Goal: Transaction & Acquisition: Purchase product/service

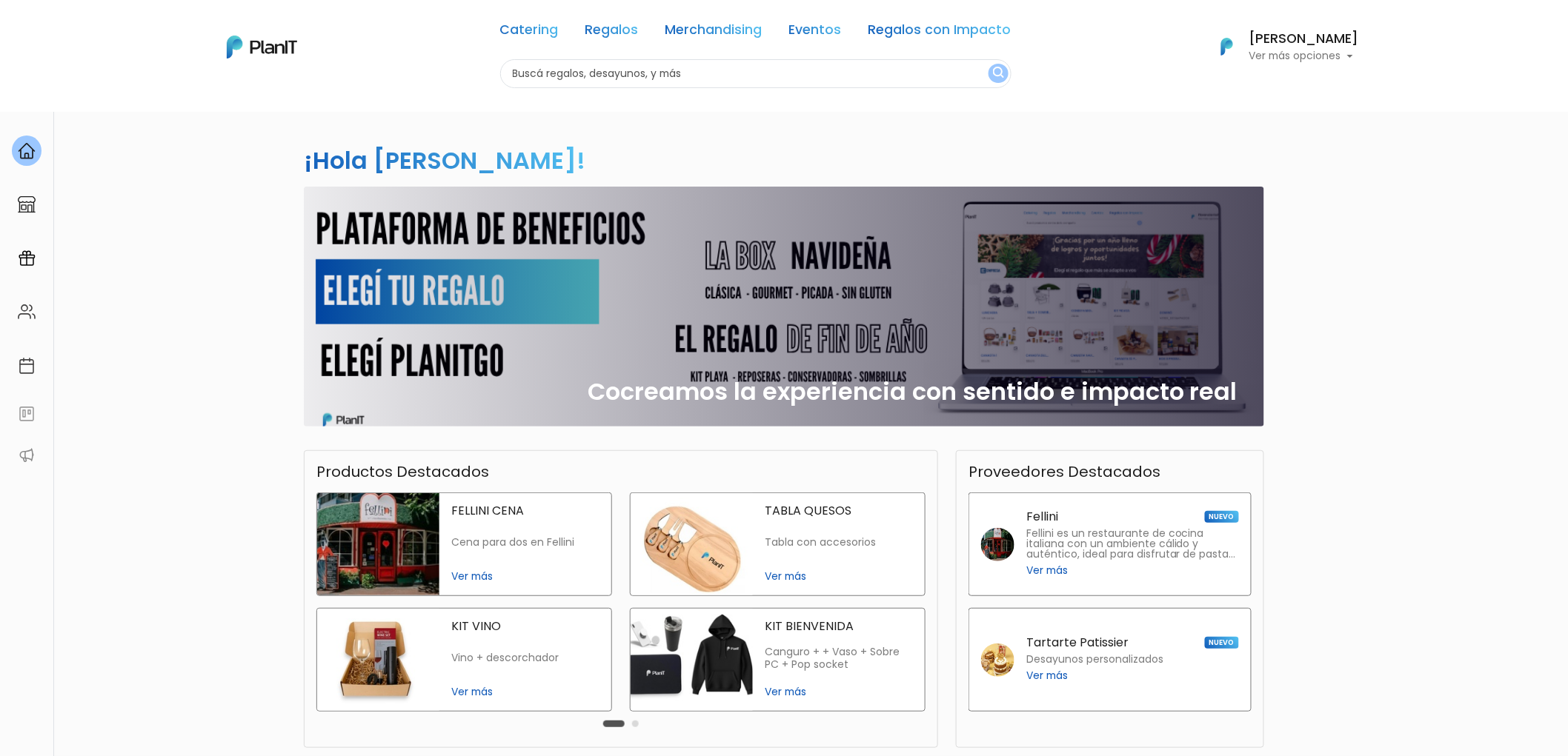
click at [545, 67] on input "text" at bounding box center [756, 73] width 511 height 29
click at [677, 36] on link "Merchandising" at bounding box center [714, 33] width 97 height 18
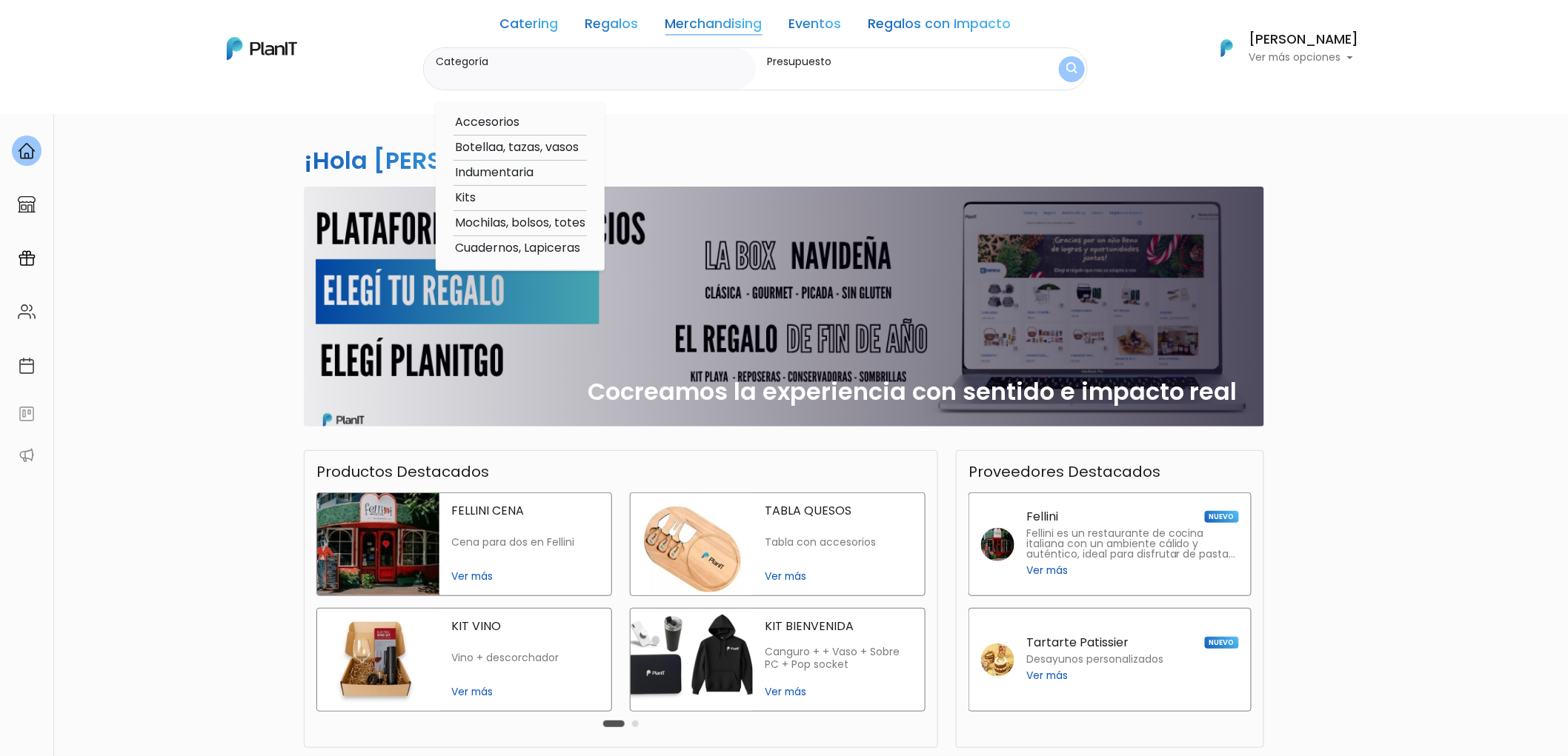
click at [484, 173] on option "Indumentaria" at bounding box center [521, 173] width 133 height 19
type input "Indumentaria"
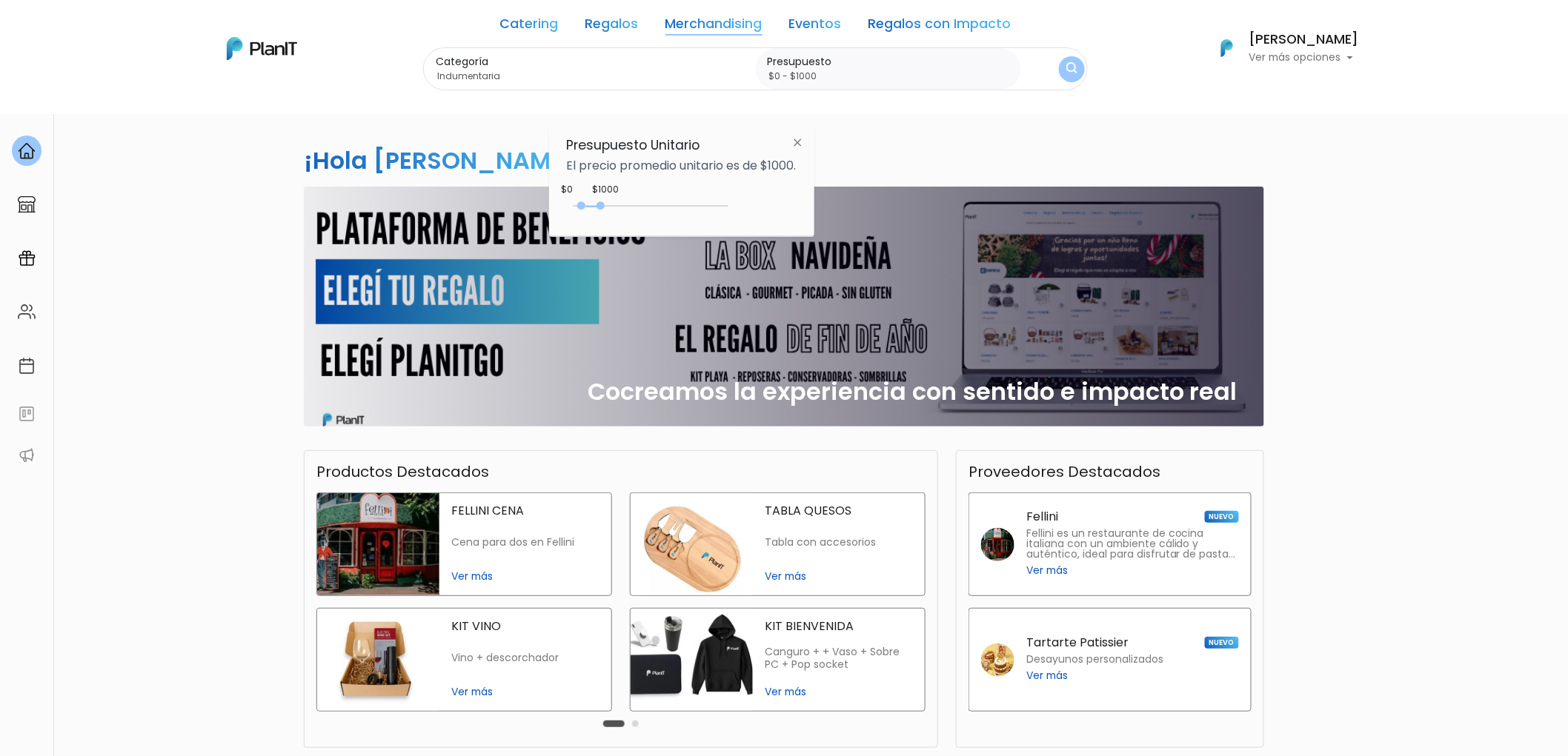
click at [586, 204] on div "400 : 1000 400 1000" at bounding box center [650, 209] width 156 height 15
type input "$400 - $650"
drag, startPoint x: 602, startPoint y: 206, endPoint x: 593, endPoint y: 202, distance: 9.8
click at [593, 202] on div at bounding box center [590, 205] width 9 height 9
click at [1065, 74] on img "submit" at bounding box center [1071, 69] width 12 height 16
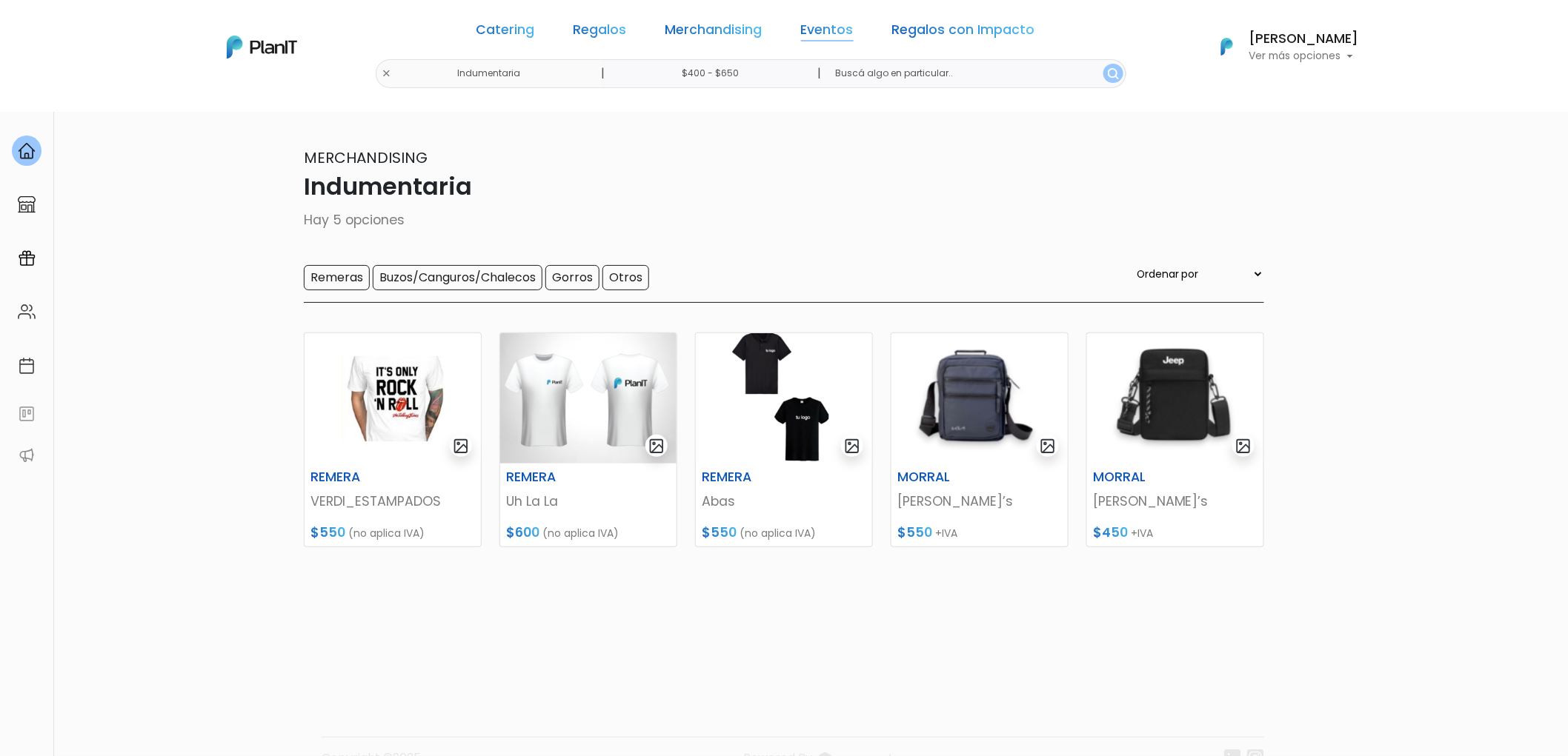
click at [829, 38] on link "Eventos" at bounding box center [827, 33] width 53 height 18
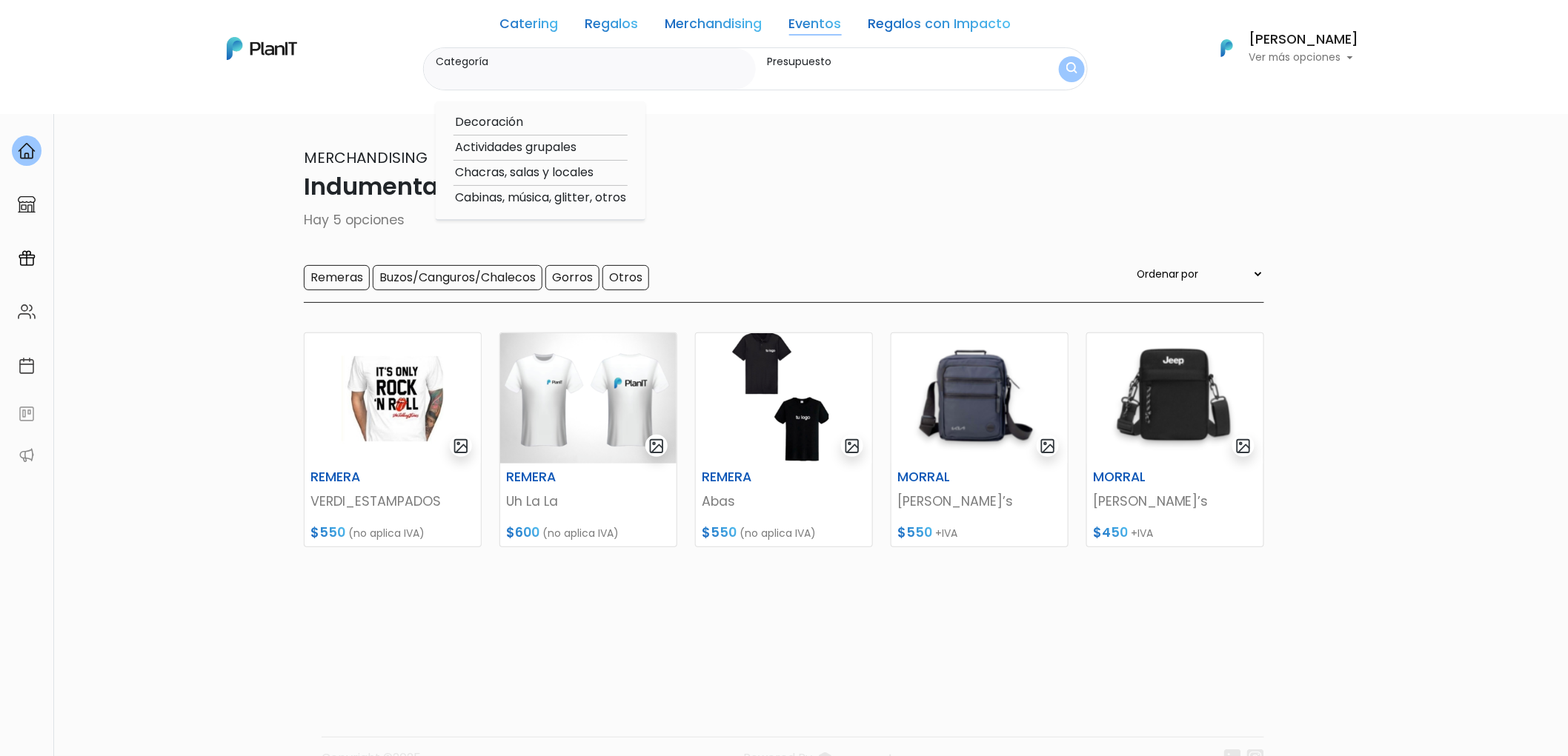
click at [968, 28] on link "Regalos con Impacto" at bounding box center [940, 26] width 143 height 18
click at [929, 27] on link "Regalos con Impacto" at bounding box center [940, 26] width 143 height 18
click at [467, 190] on option "Verano" at bounding box center [537, 198] width 167 height 19
type input "Verano"
type input "$400 - $650"
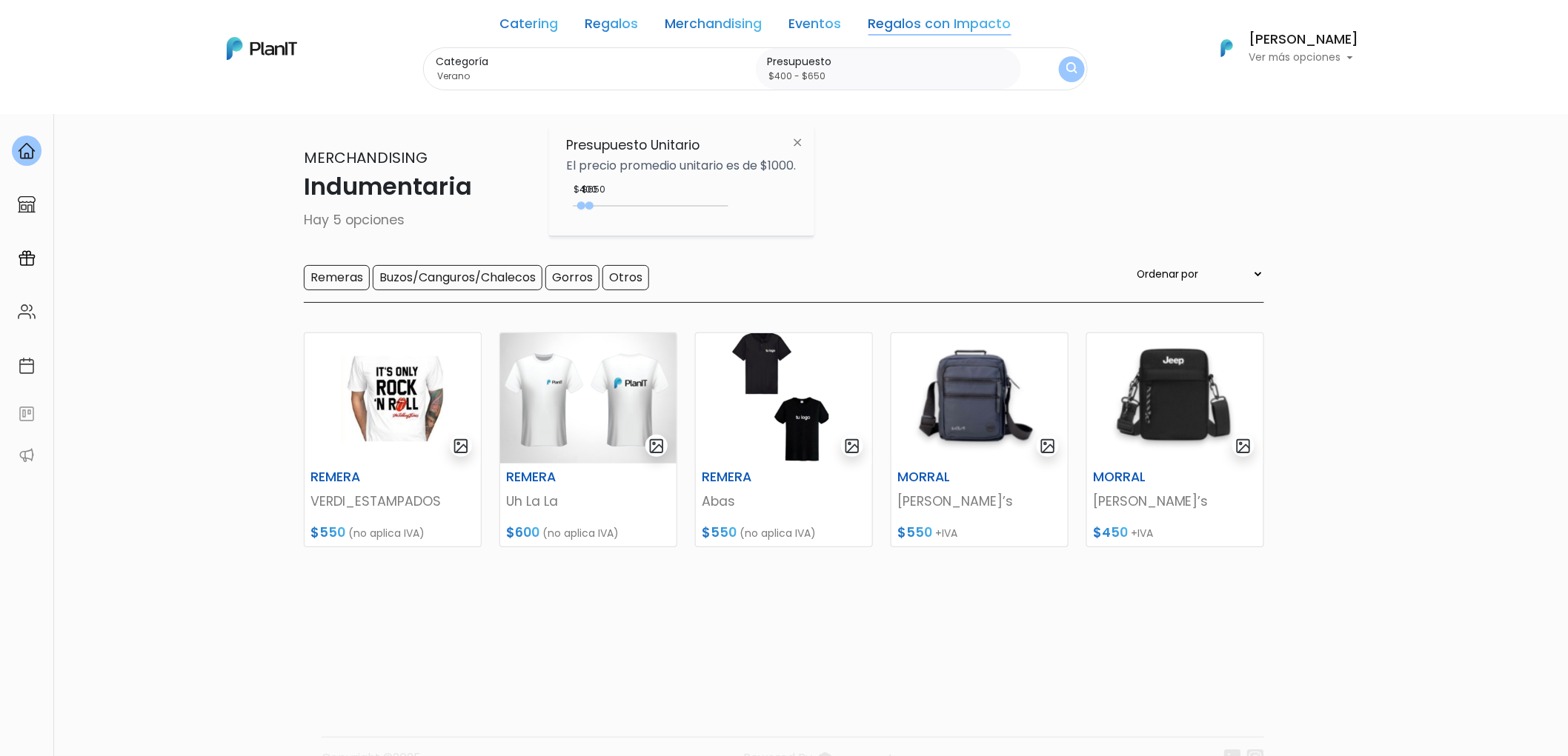
click at [808, 142] on img at bounding box center [797, 142] width 27 height 26
click at [1078, 67] on button "submit" at bounding box center [1071, 69] width 26 height 26
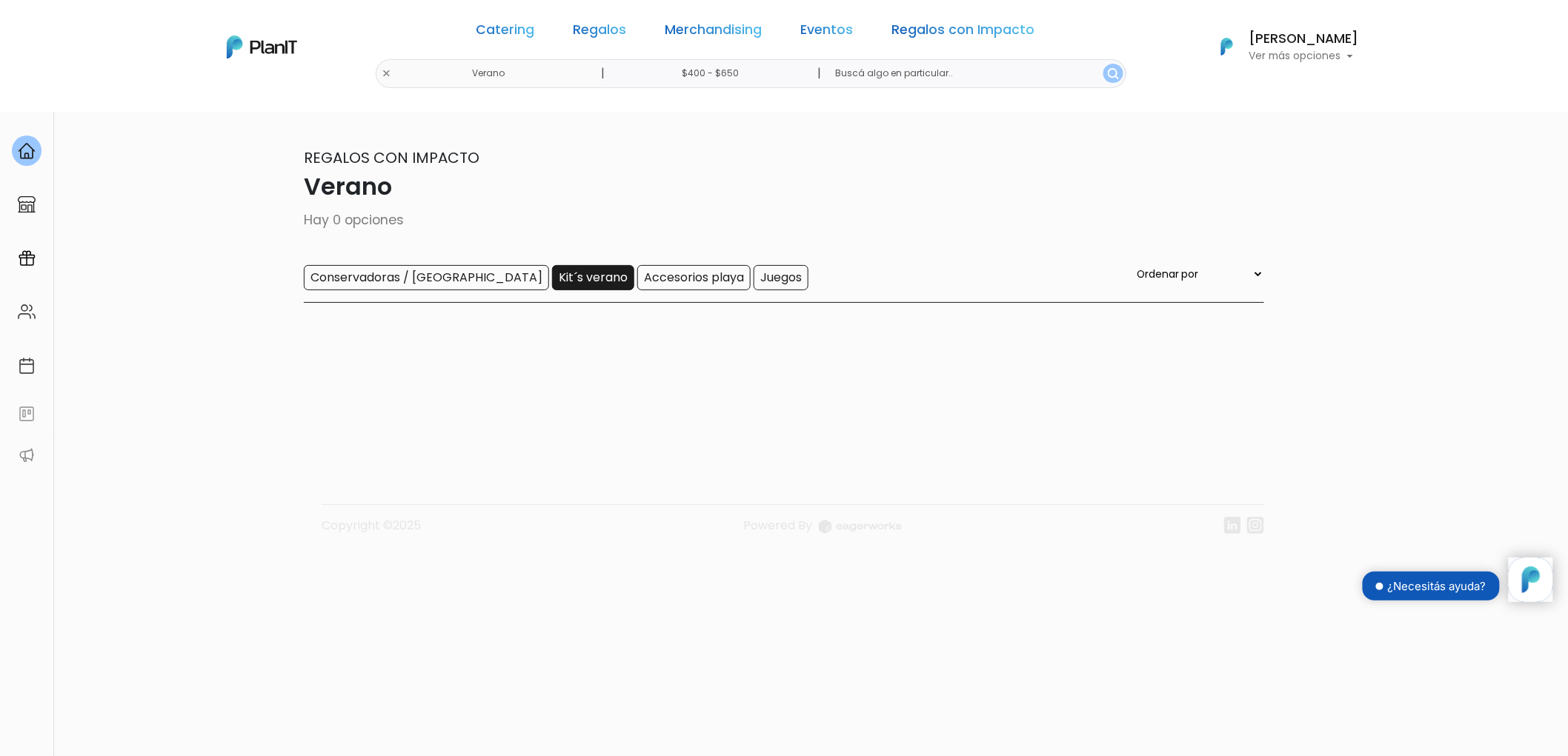
click at [552, 282] on input "Kit´s verano" at bounding box center [594, 278] width 82 height 25
click at [715, 33] on link "Merchandising" at bounding box center [714, 33] width 97 height 18
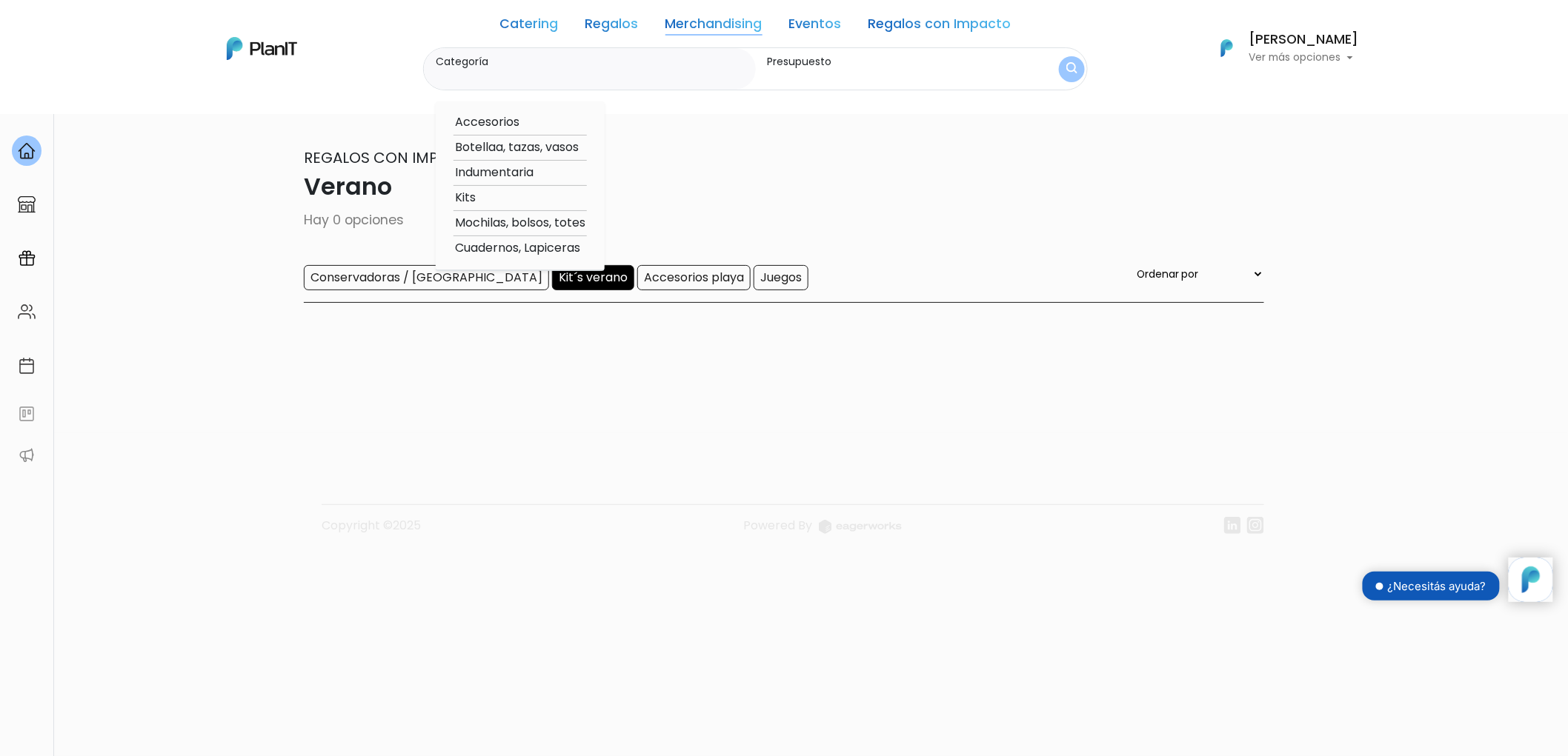
click at [342, 114] on div "0 resultados Regalos con Impacto Verano Hay 0 opciones Conservadoras / Bolsos K…" at bounding box center [784, 271] width 978 height 322
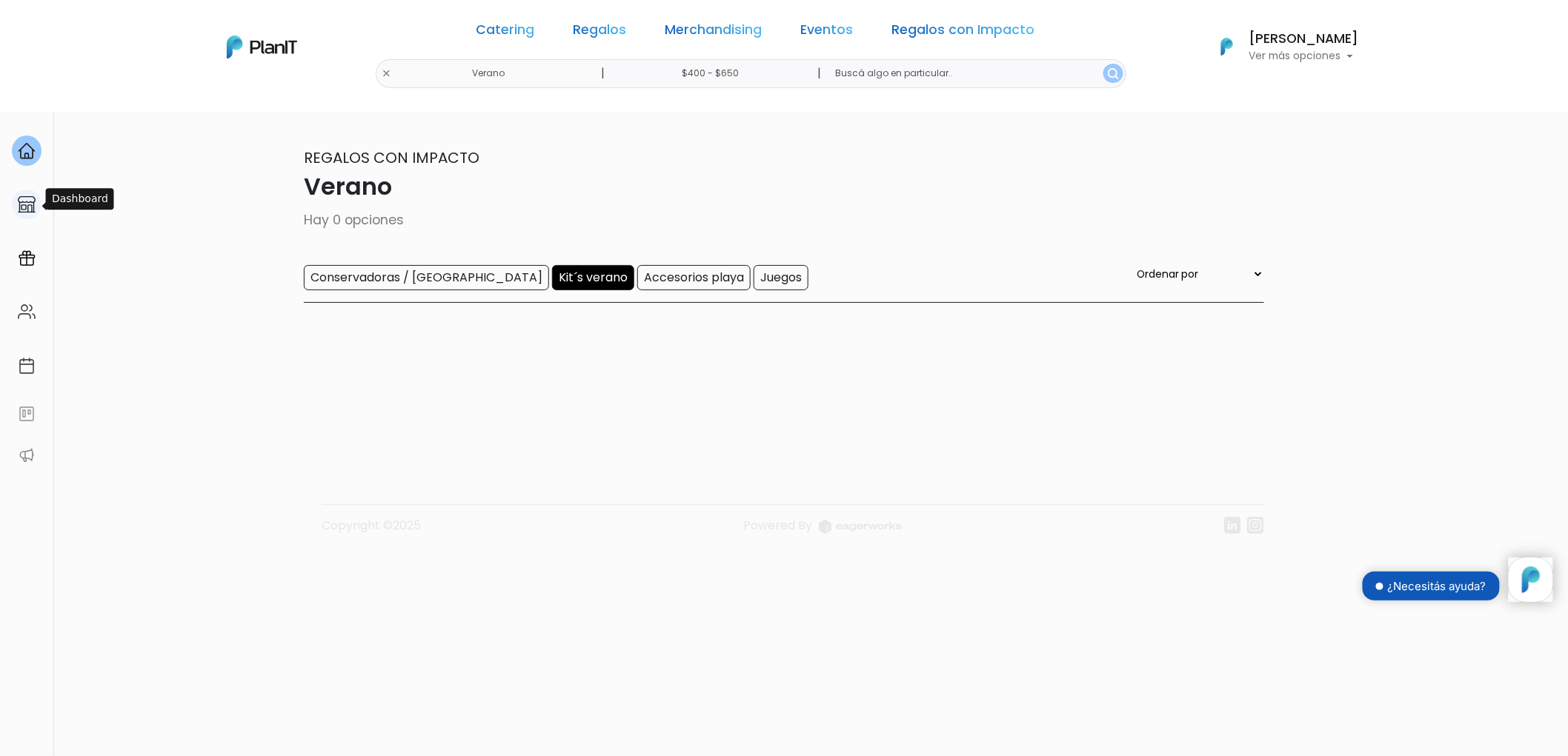
click at [32, 207] on img at bounding box center [26, 204] width 18 height 18
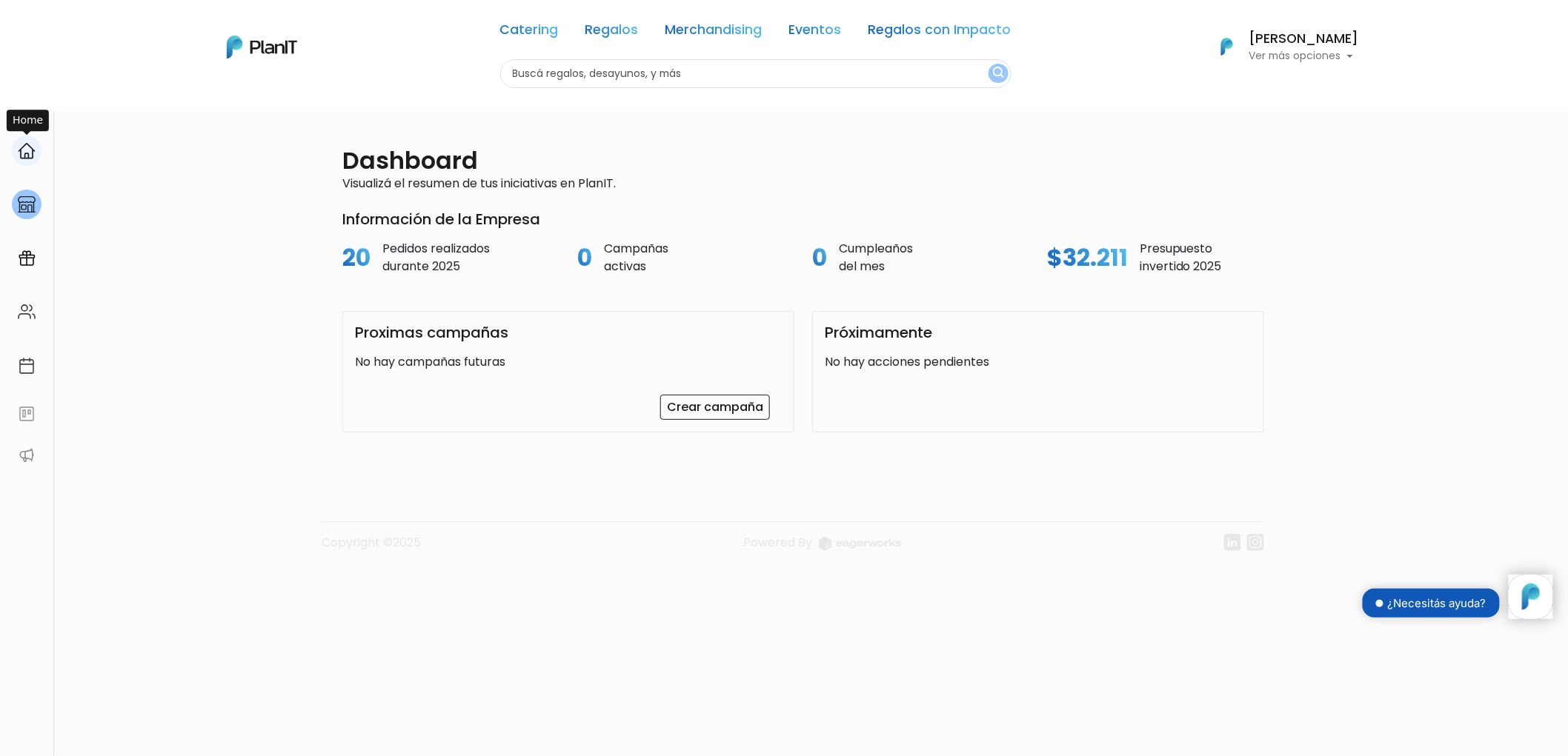
click at [15, 138] on link at bounding box center [26, 150] width 54 height 42
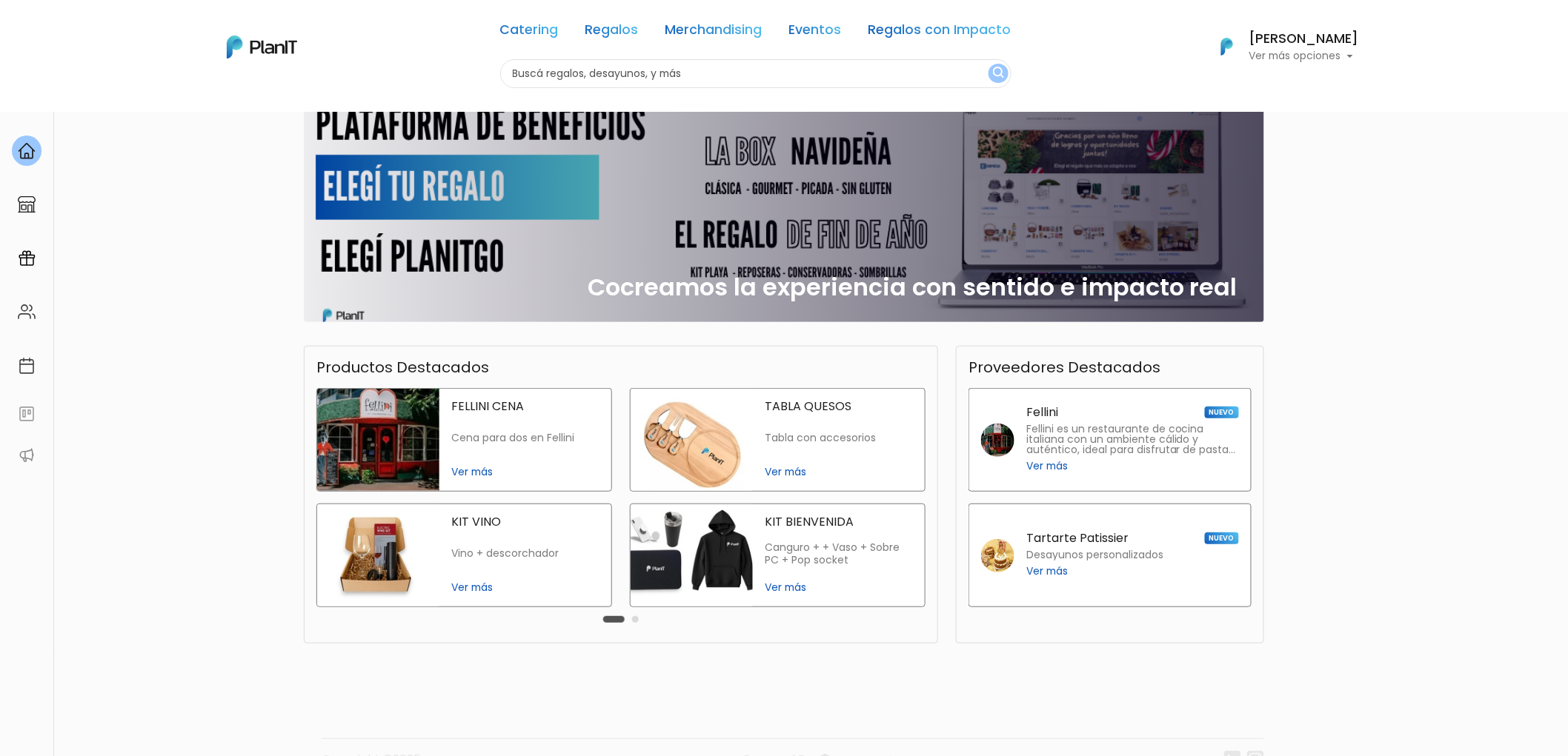
scroll to position [140, 0]
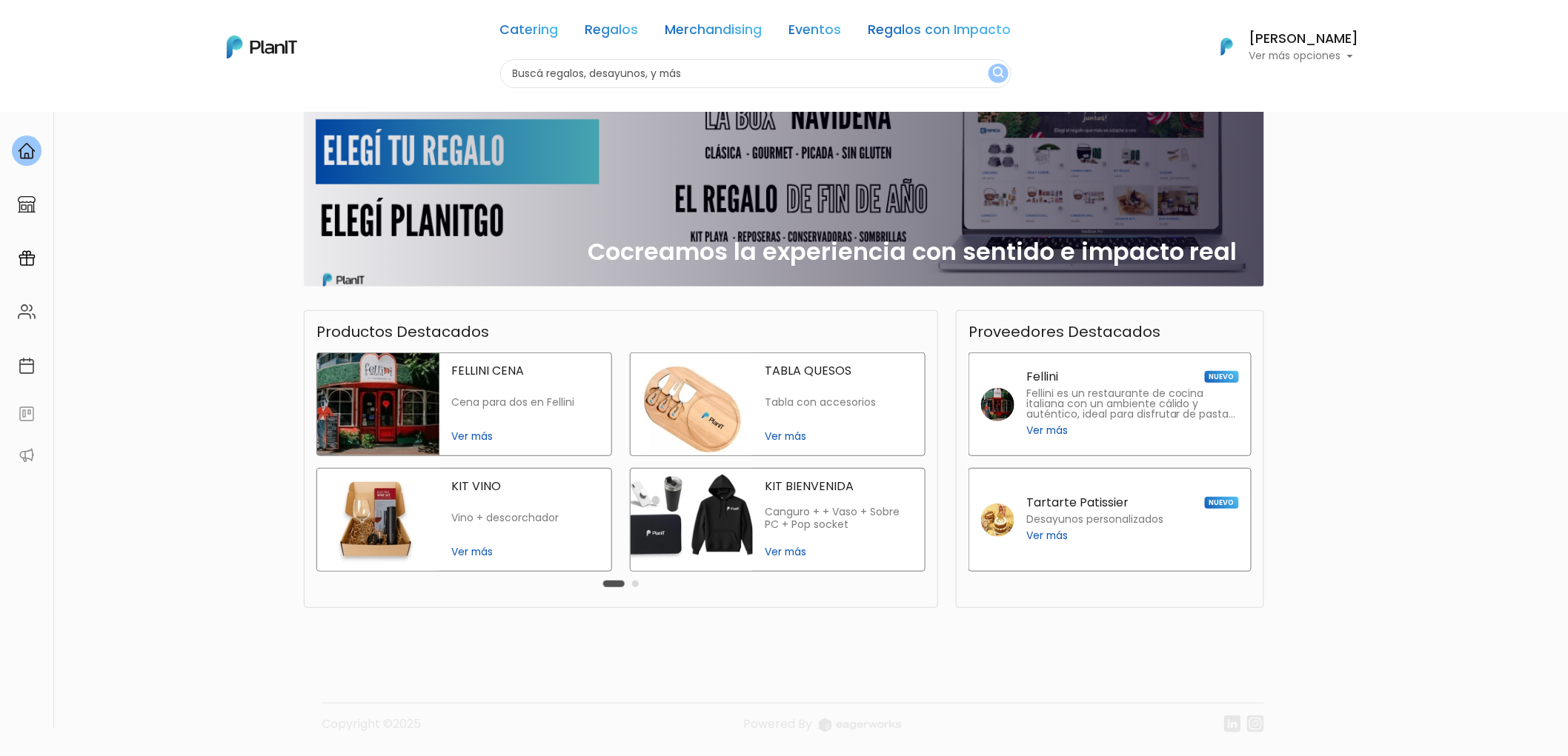
click at [635, 584] on button "Carousel Page 2" at bounding box center [635, 584] width 7 height 7
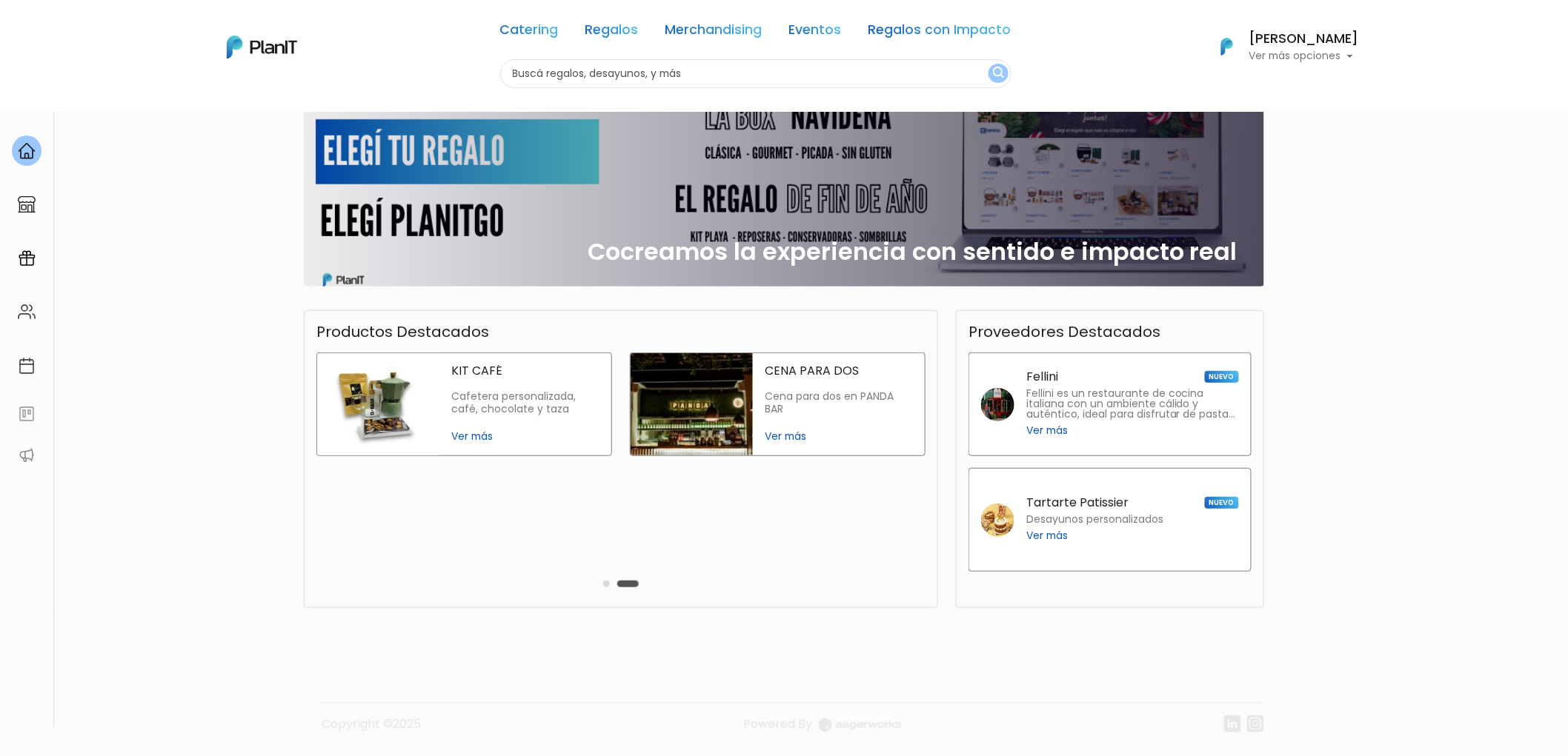
scroll to position [0, 0]
